Goal: Information Seeking & Learning: Learn about a topic

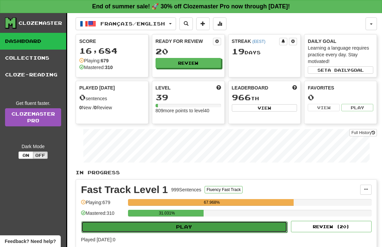
click at [165, 229] on button "Play" at bounding box center [184, 227] width 206 height 11
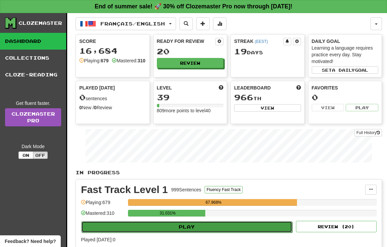
select select "**"
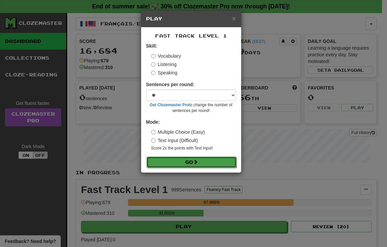
click at [182, 164] on button "Go" at bounding box center [191, 162] width 90 height 11
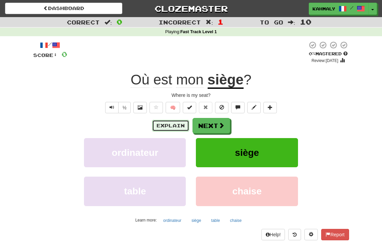
click at [165, 126] on button "Explain" at bounding box center [170, 125] width 37 height 11
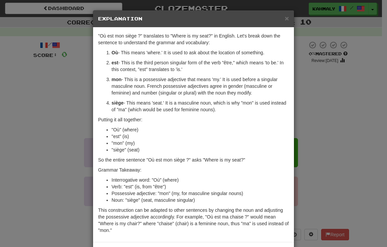
click at [64, 126] on div "× Explanation "Où est mon siège ?" translates to "Where is my seat?" in English…" at bounding box center [193, 123] width 387 height 247
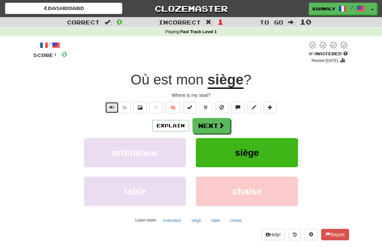
click at [111, 108] on span "Text-to-speech controls" at bounding box center [111, 107] width 5 height 5
click at [68, 100] on div "/ Score: 0 0 % Mastered Review: 2025-08-21 Où est mon siège ? Where is my seat?…" at bounding box center [190, 140] width 315 height 199
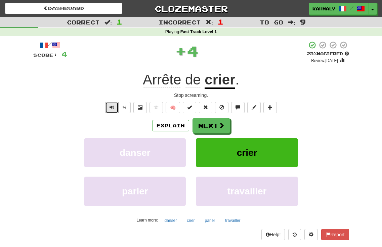
click at [111, 107] on span "Text-to-speech controls" at bounding box center [111, 107] width 5 height 5
click at [110, 107] on span "Text-to-speech controls" at bounding box center [111, 107] width 5 height 5
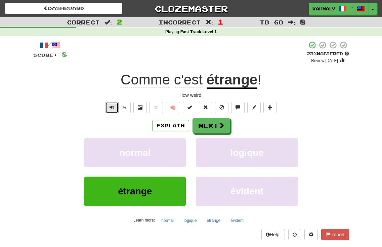
click at [113, 106] on span "Text-to-speech controls" at bounding box center [111, 107] width 5 height 5
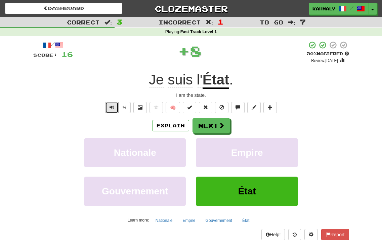
click at [111, 108] on span "Text-to-speech controls" at bounding box center [111, 107] width 5 height 5
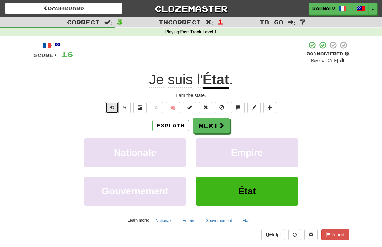
click at [111, 108] on span "Text-to-speech controls" at bounding box center [111, 107] width 5 height 5
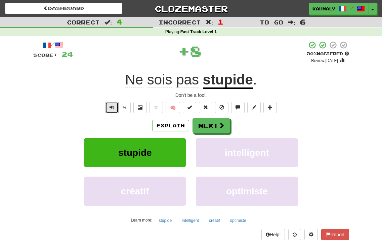
click at [109, 105] on span "Text-to-speech controls" at bounding box center [111, 107] width 5 height 5
click at [109, 104] on button "Text-to-speech controls" at bounding box center [111, 107] width 13 height 11
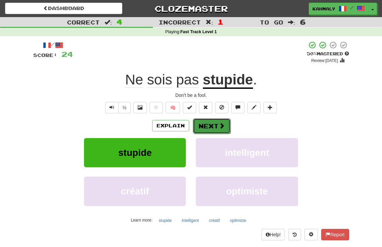
click at [217, 125] on button "Next" at bounding box center [212, 125] width 38 height 15
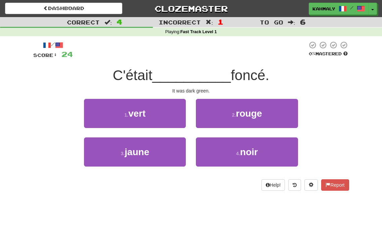
click at [244, 73] on span "foncé." at bounding box center [250, 75] width 38 height 16
click at [240, 58] on div at bounding box center [240, 58] width 0 height 0
click at [245, 53] on div at bounding box center [190, 50] width 234 height 18
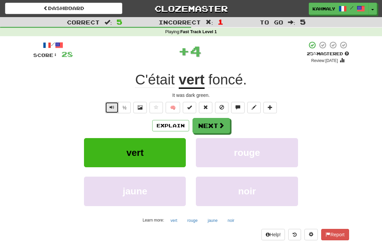
click at [106, 106] on button "Text-to-speech controls" at bounding box center [111, 107] width 13 height 11
click at [112, 107] on span "Text-to-speech controls" at bounding box center [111, 107] width 5 height 5
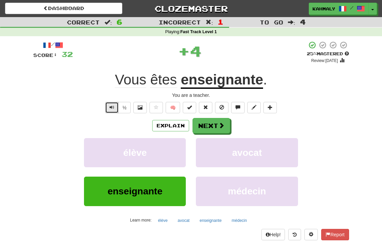
click at [109, 108] on span "Text-to-speech controls" at bounding box center [111, 107] width 5 height 5
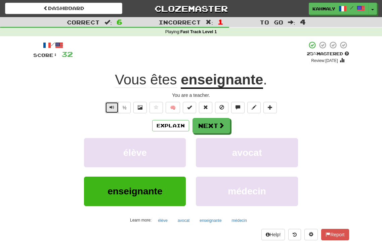
click at [109, 108] on span "Text-to-speech controls" at bounding box center [111, 107] width 5 height 5
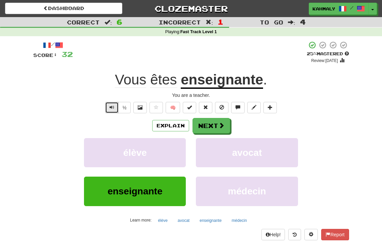
click at [109, 108] on span "Text-to-speech controls" at bounding box center [111, 107] width 5 height 5
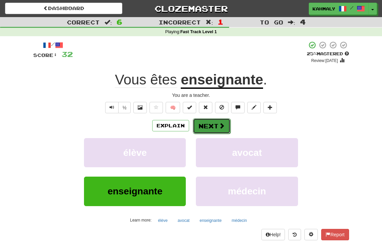
click at [207, 125] on button "Next" at bounding box center [212, 125] width 38 height 15
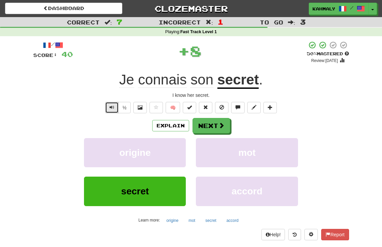
click at [108, 108] on button "Text-to-speech controls" at bounding box center [111, 107] width 13 height 11
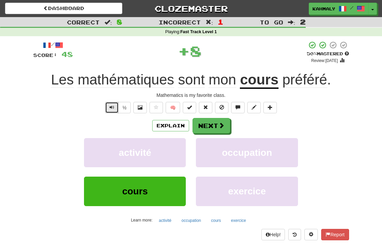
click at [114, 107] on button "Text-to-speech controls" at bounding box center [111, 107] width 13 height 11
click at [113, 107] on span "Text-to-speech controls" at bounding box center [111, 107] width 5 height 5
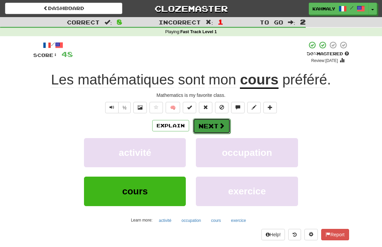
click at [212, 131] on button "Next" at bounding box center [212, 125] width 38 height 15
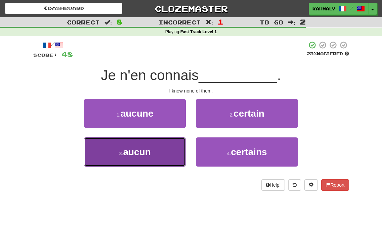
click at [124, 159] on button "3 . aucun" at bounding box center [135, 152] width 102 height 29
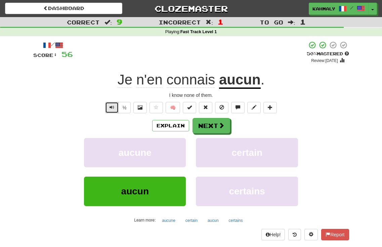
click at [108, 108] on button "Text-to-speech controls" at bounding box center [111, 107] width 13 height 11
click at [213, 125] on button "Next" at bounding box center [212, 125] width 38 height 15
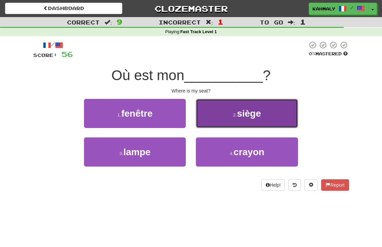
click at [224, 119] on button "2 . siège" at bounding box center [247, 113] width 102 height 29
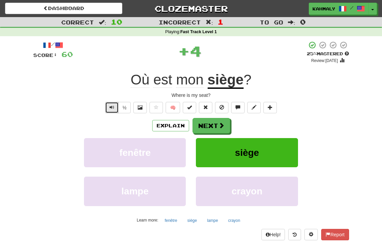
click at [109, 108] on span "Text-to-speech controls" at bounding box center [111, 107] width 5 height 5
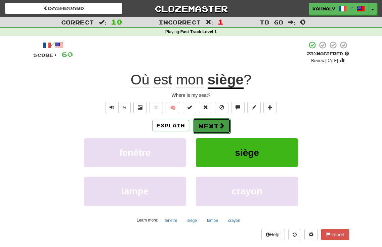
click at [206, 125] on button "Next" at bounding box center [212, 125] width 38 height 15
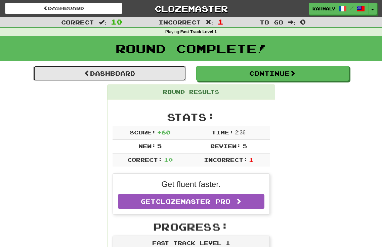
click at [84, 78] on link "Dashboard" at bounding box center [109, 73] width 153 height 15
